Goal: Answer question/provide support

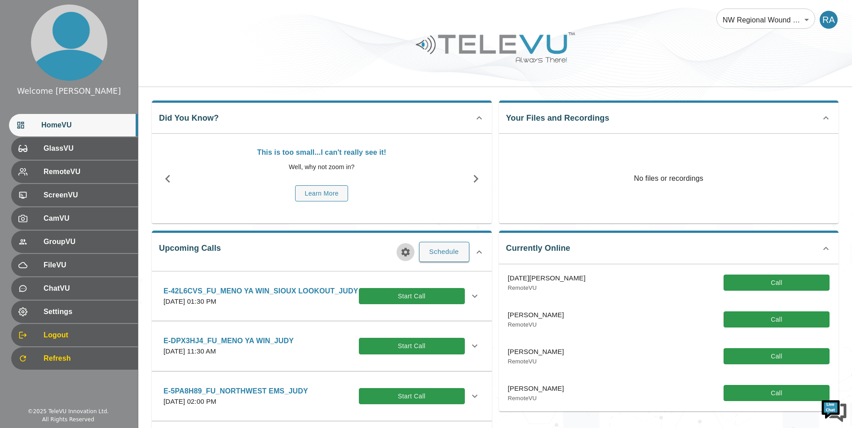
click at [403, 249] on icon "button" at bounding box center [405, 252] width 9 height 9
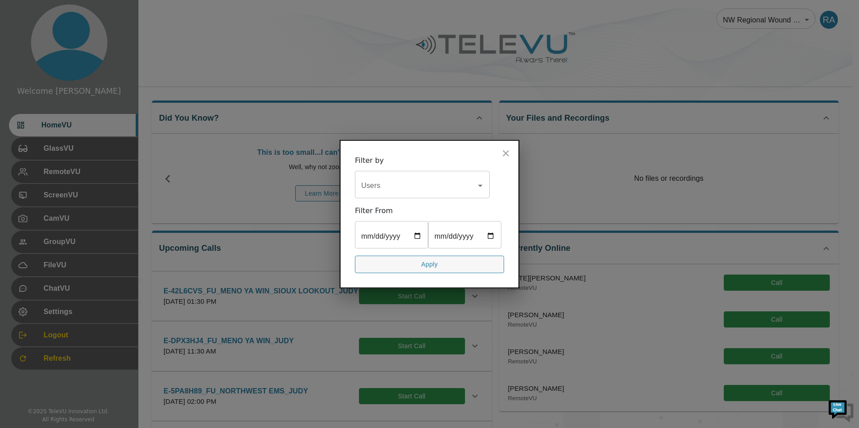
click at [379, 177] on input "Users" at bounding box center [415, 185] width 113 height 17
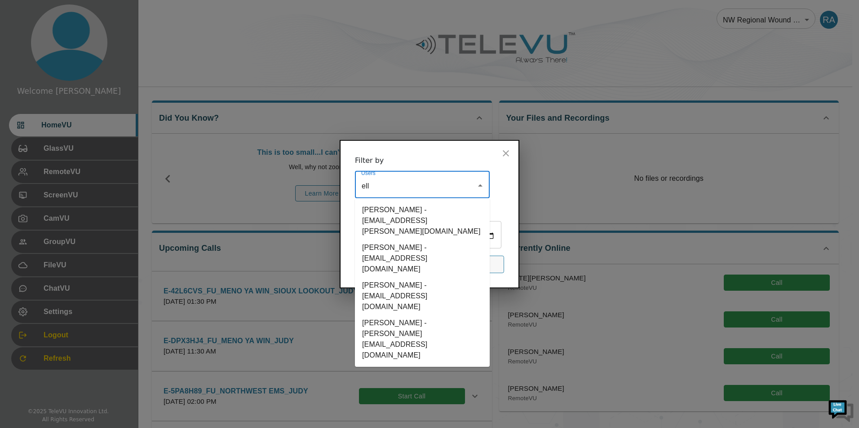
type input "elli"
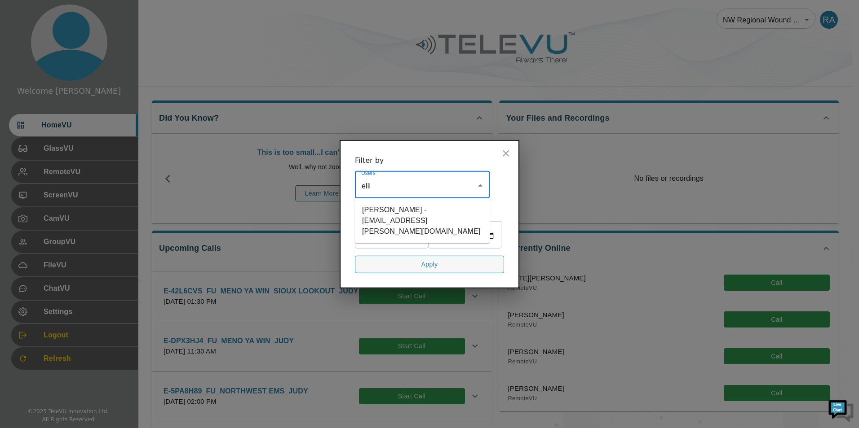
click at [378, 202] on li "[PERSON_NAME] - [EMAIL_ADDRESS][PERSON_NAME][DOMAIN_NAME]" at bounding box center [422, 221] width 135 height 38
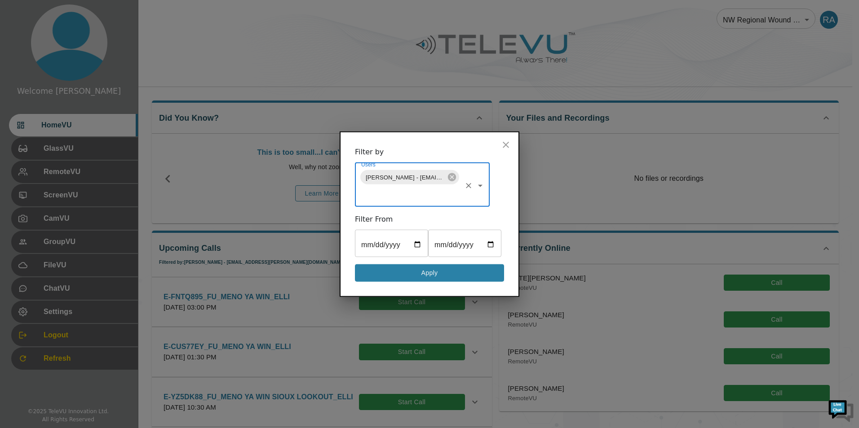
click at [450, 277] on button "Apply" at bounding box center [429, 273] width 149 height 18
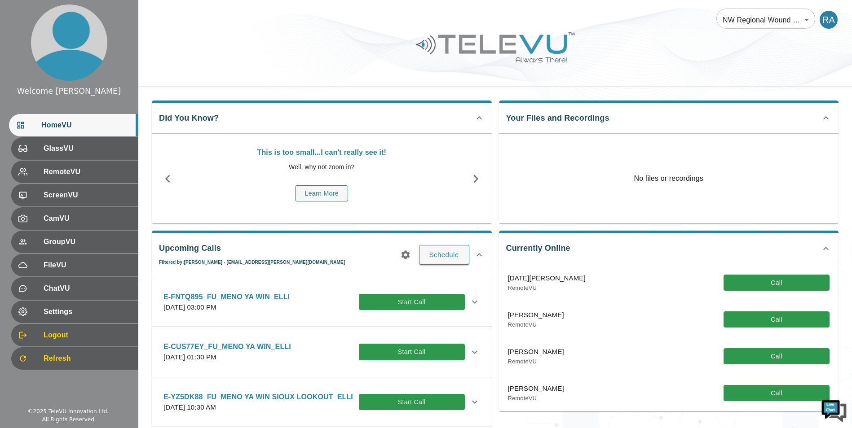
click at [471, 354] on icon at bounding box center [474, 352] width 11 height 11
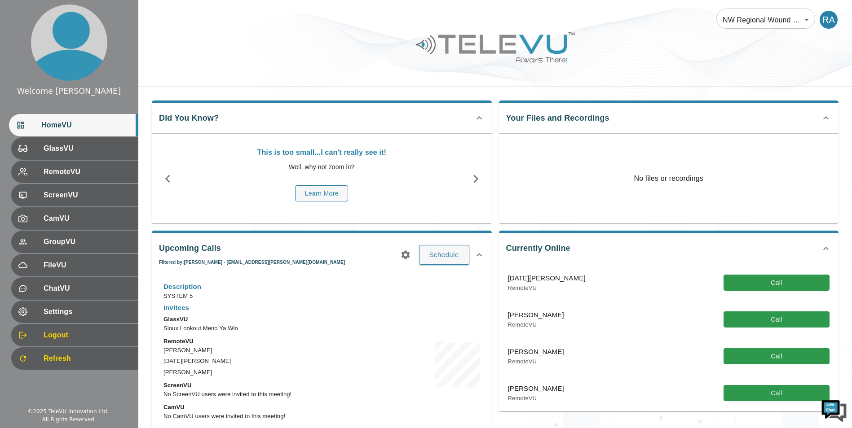
scroll to position [135, 0]
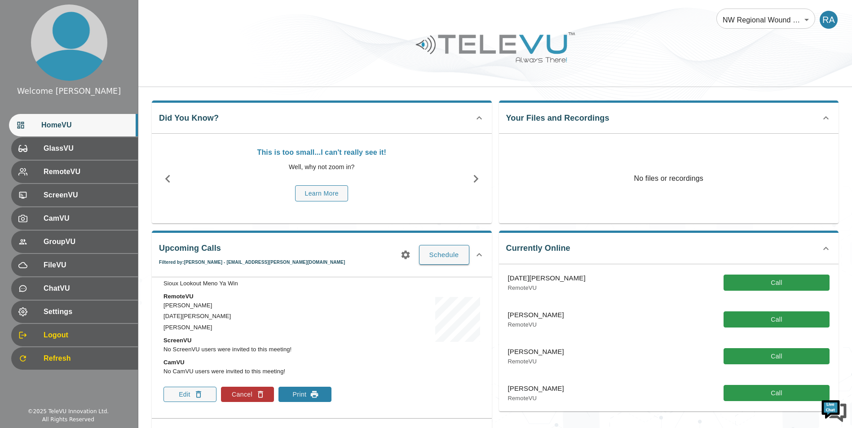
click at [310, 394] on icon "button" at bounding box center [314, 394] width 9 height 9
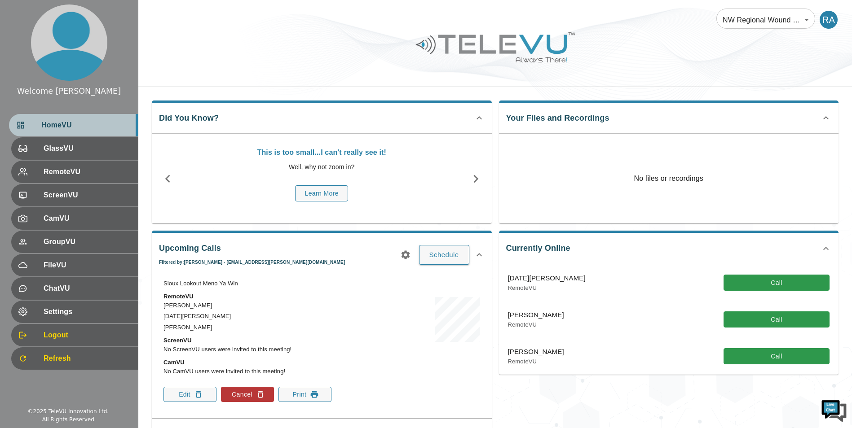
click at [47, 126] on span "HomeVU" at bounding box center [85, 125] width 89 height 11
